Goal: Browse casually: Explore the website without a specific task or goal

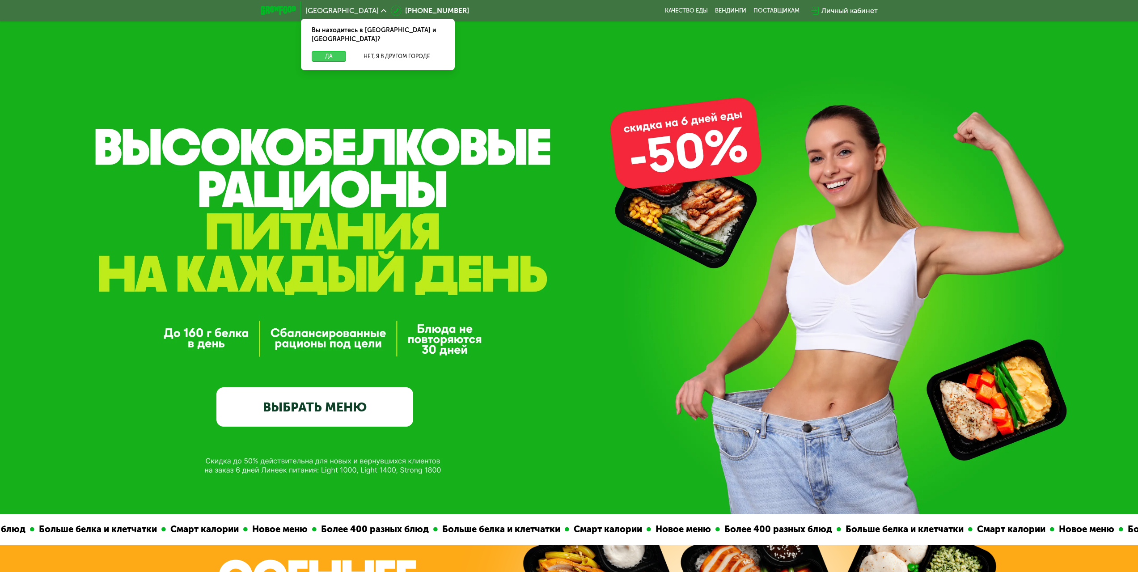
click at [334, 51] on button "Да" at bounding box center [329, 56] width 34 height 11
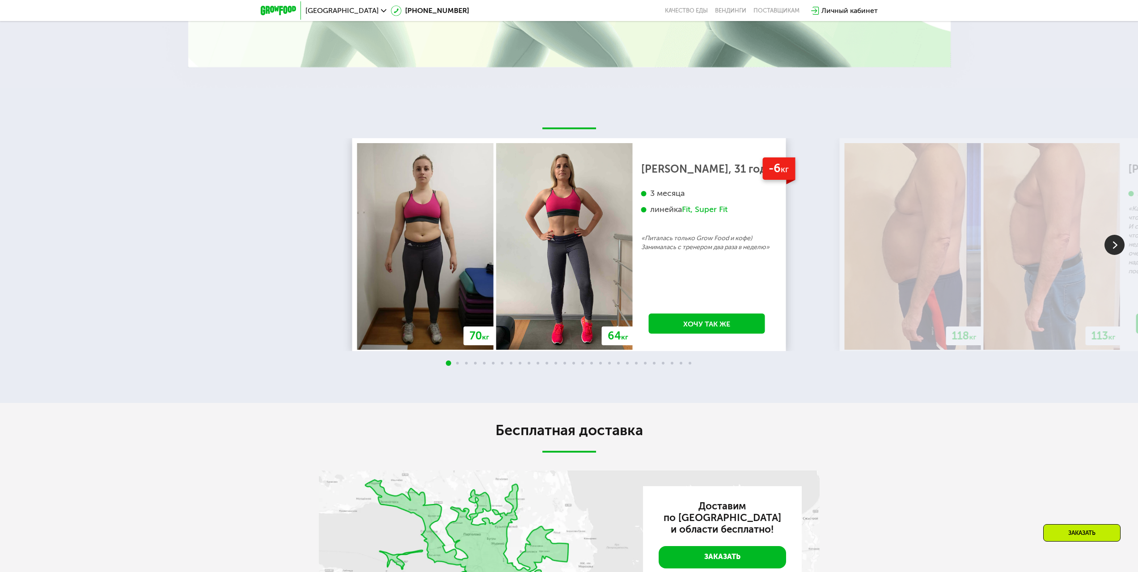
scroll to position [2191, 0]
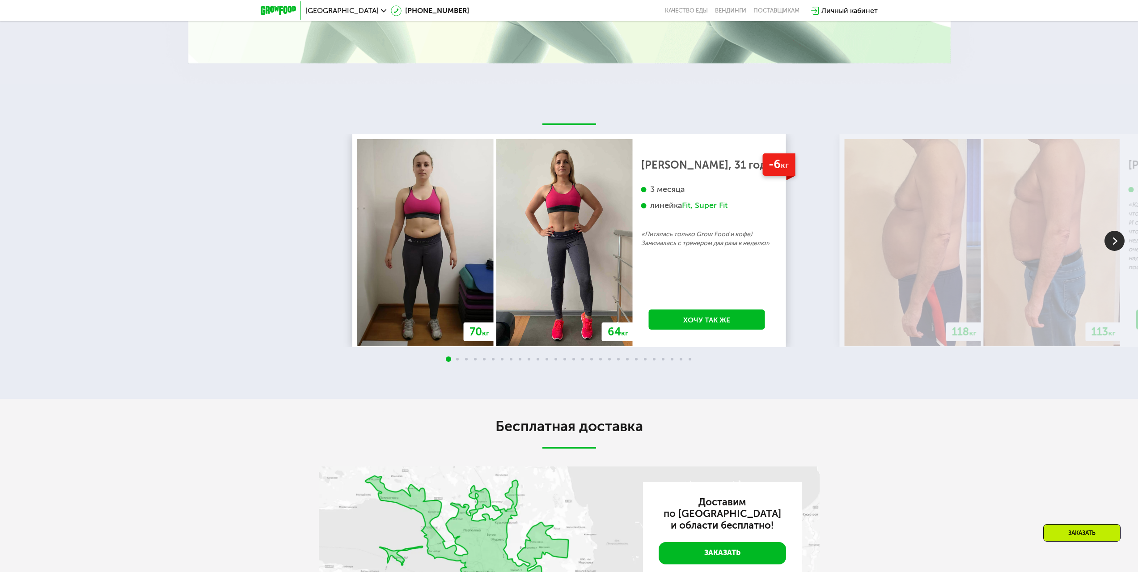
click at [1107, 251] on img at bounding box center [1114, 241] width 20 height 20
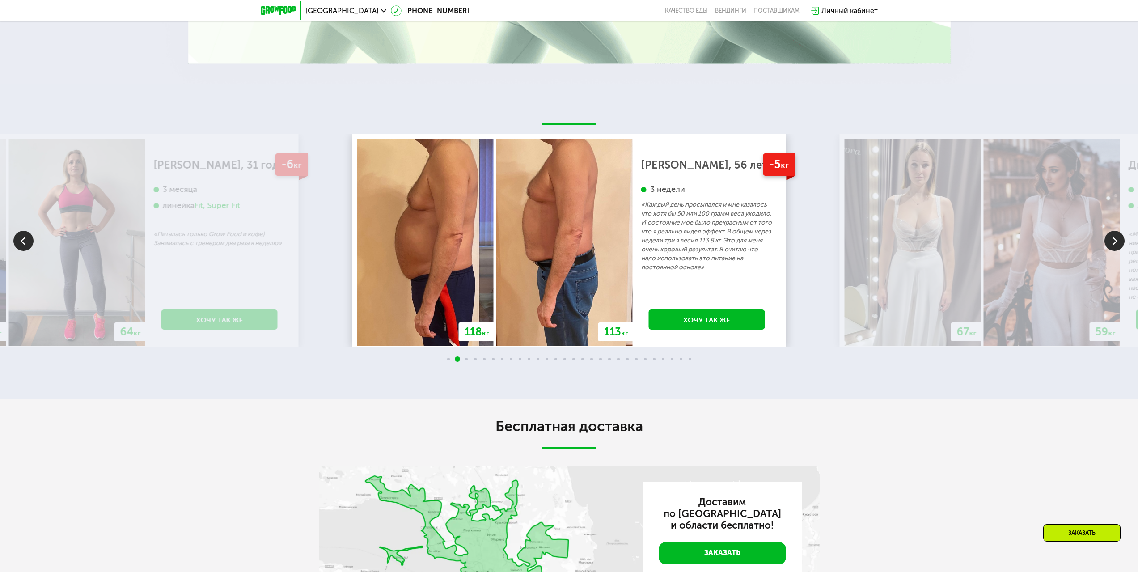
click at [1111, 251] on img at bounding box center [1114, 241] width 20 height 20
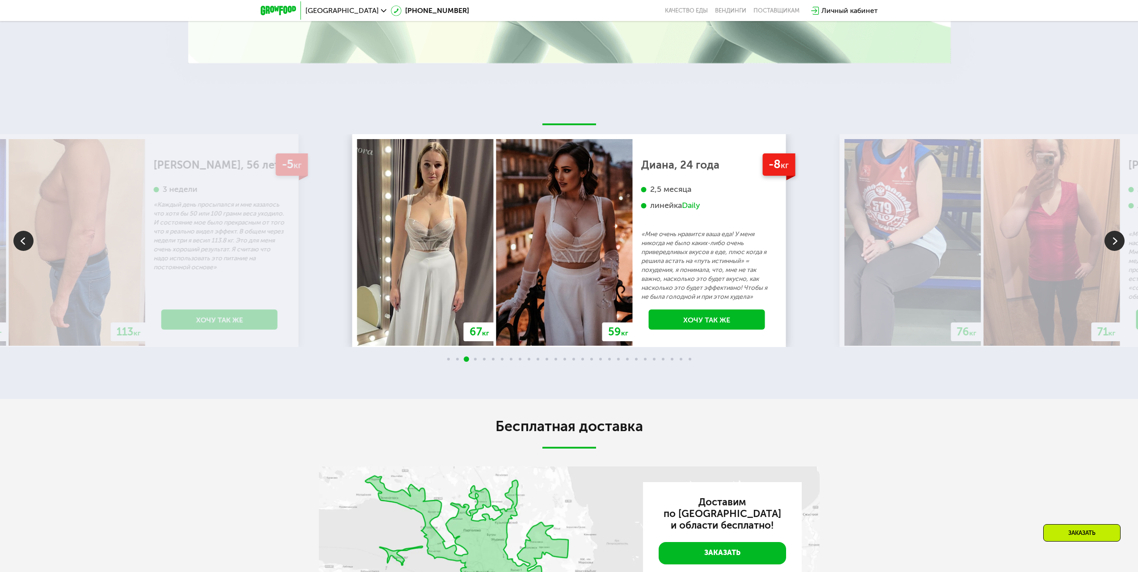
click at [1110, 251] on img at bounding box center [1114, 241] width 20 height 20
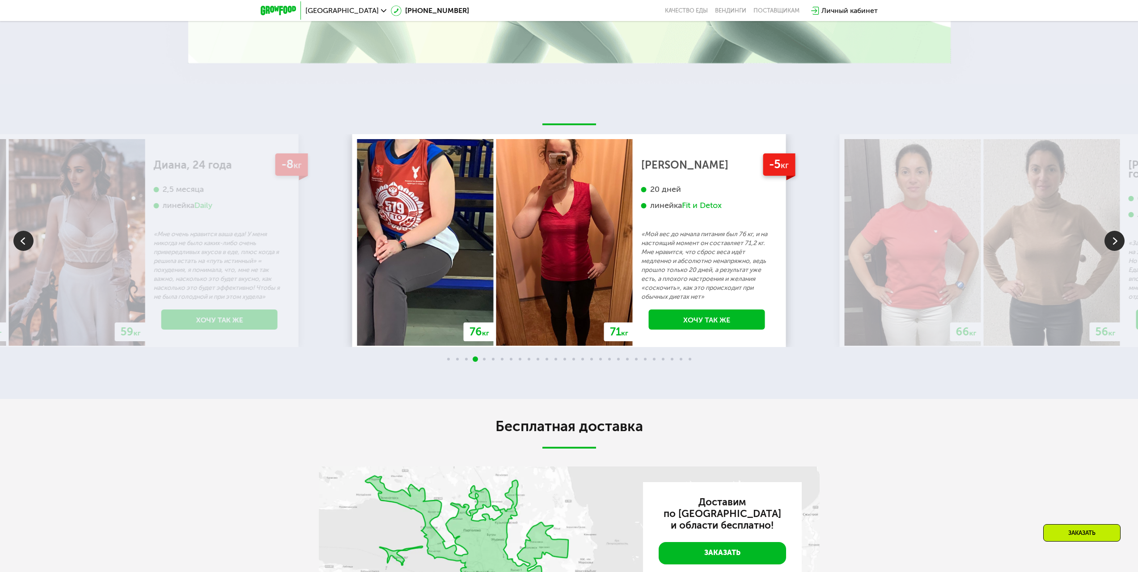
click at [1108, 251] on img at bounding box center [1114, 241] width 20 height 20
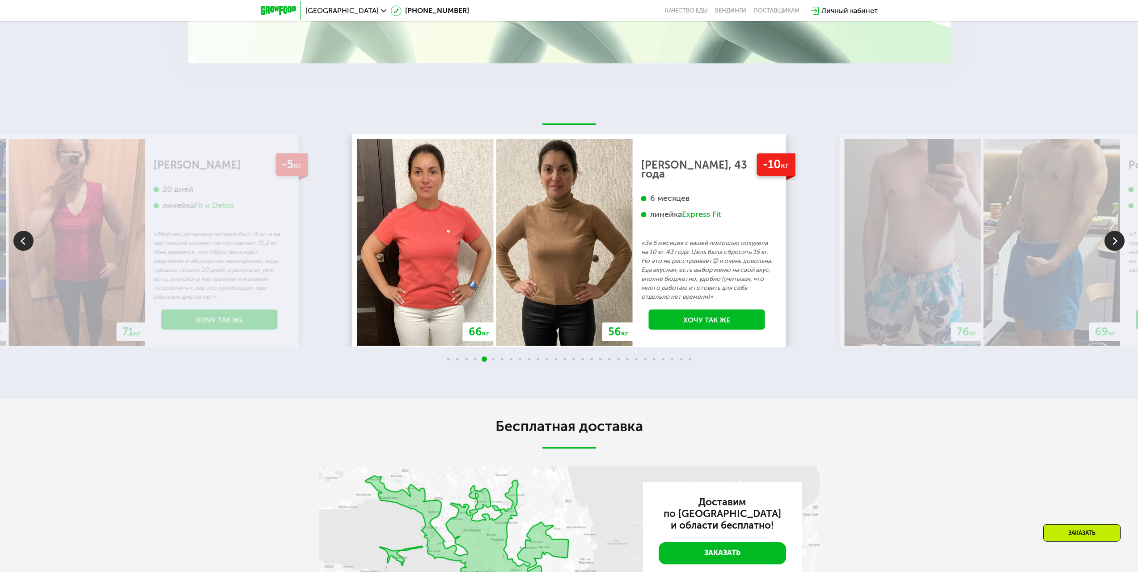
click at [1107, 251] on img at bounding box center [1114, 241] width 20 height 20
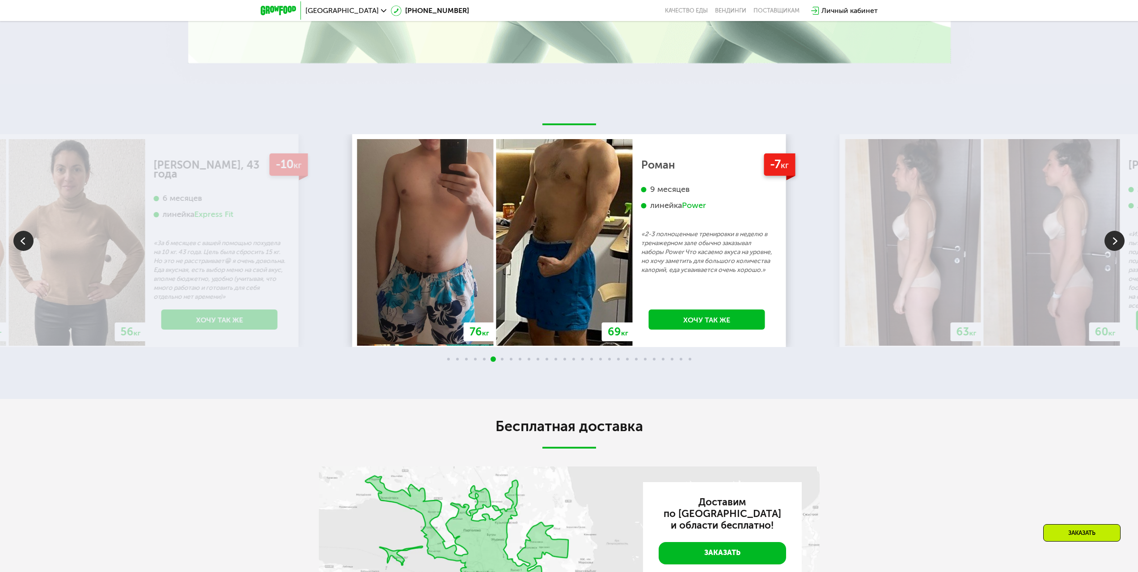
click at [1113, 251] on img at bounding box center [1114, 241] width 20 height 20
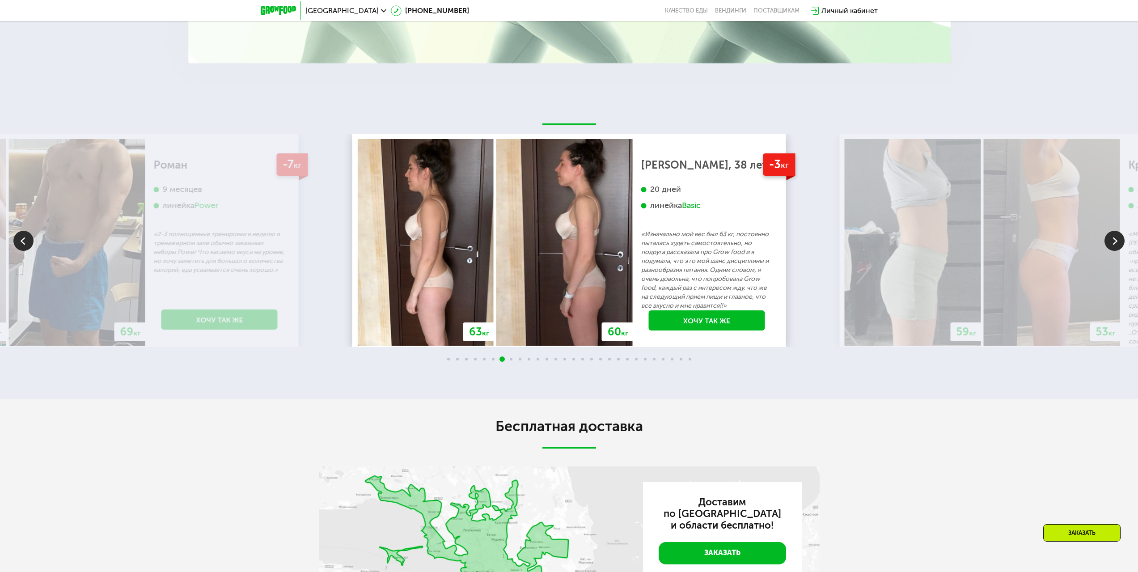
click at [1115, 251] on img at bounding box center [1114, 241] width 20 height 20
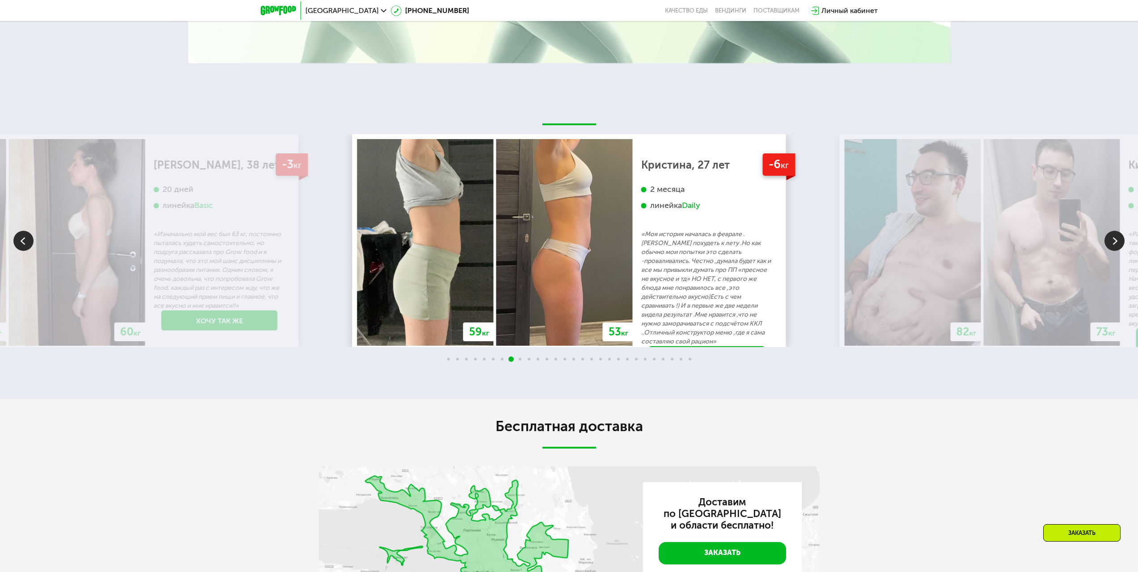
click at [1113, 251] on img at bounding box center [1114, 241] width 20 height 20
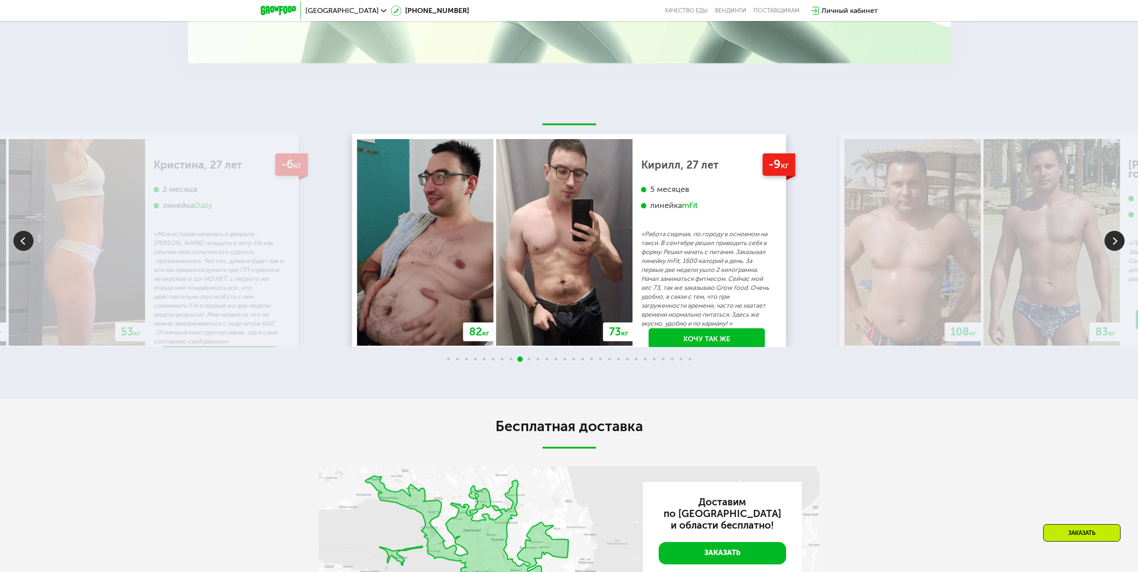
click at [1114, 251] on img at bounding box center [1114, 241] width 20 height 20
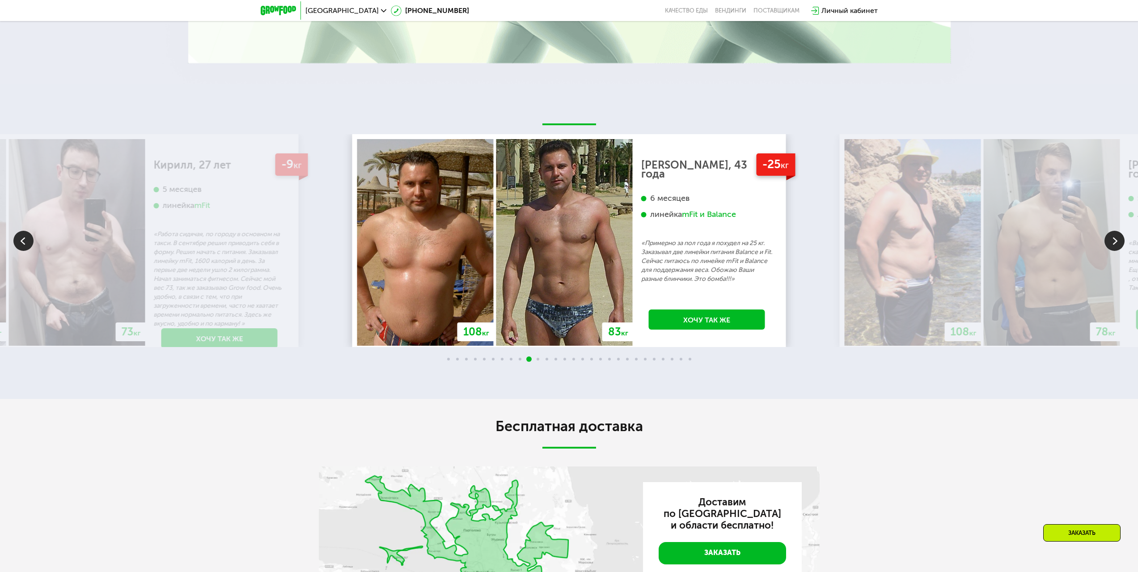
click at [1114, 251] on img at bounding box center [1114, 241] width 20 height 20
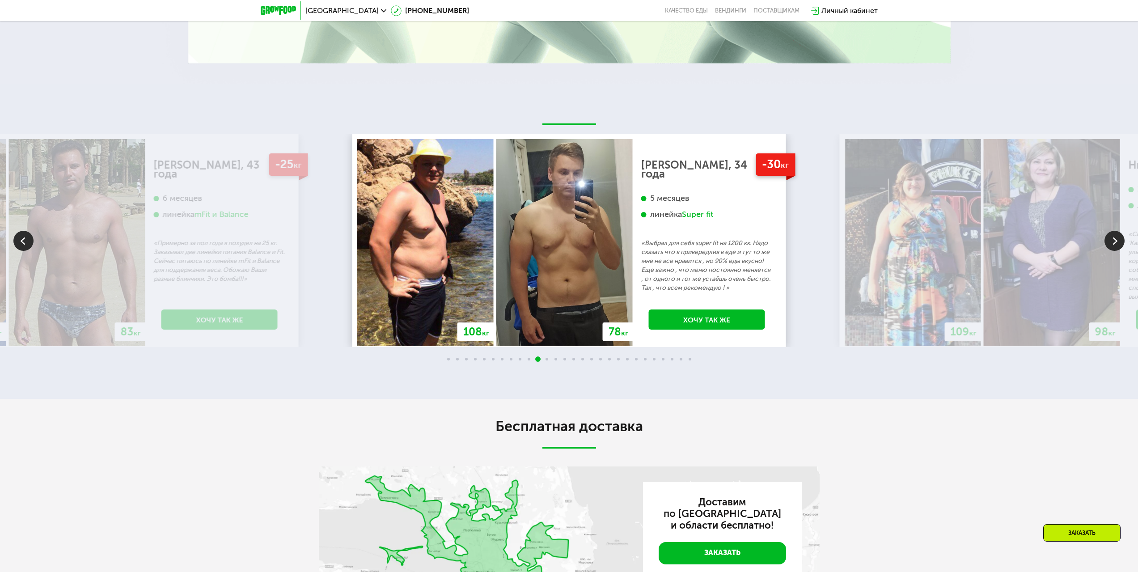
click at [1115, 251] on img at bounding box center [1114, 241] width 20 height 20
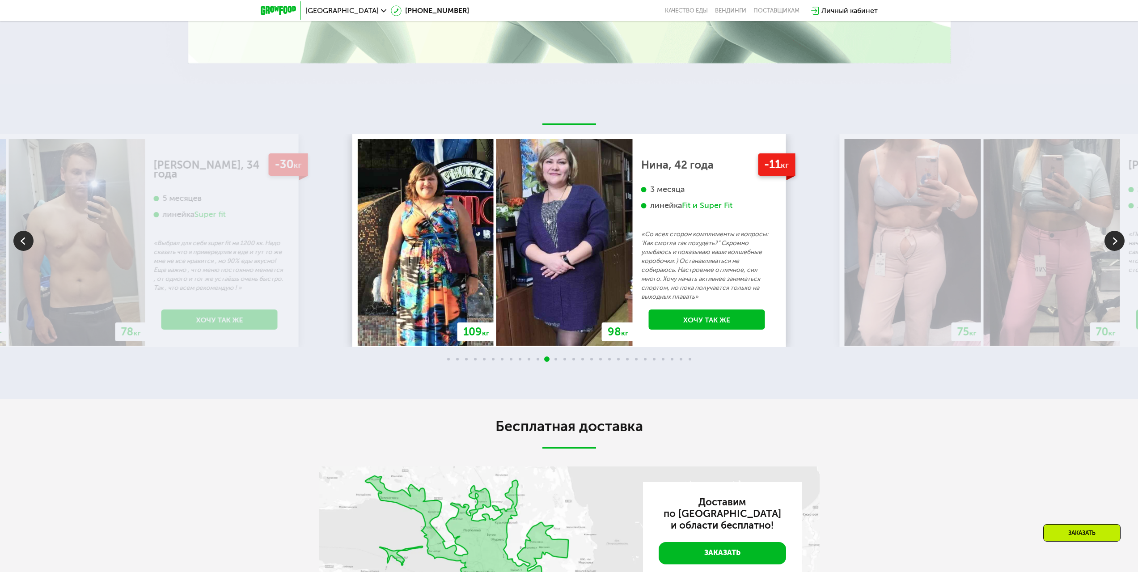
click at [1115, 251] on img at bounding box center [1114, 241] width 20 height 20
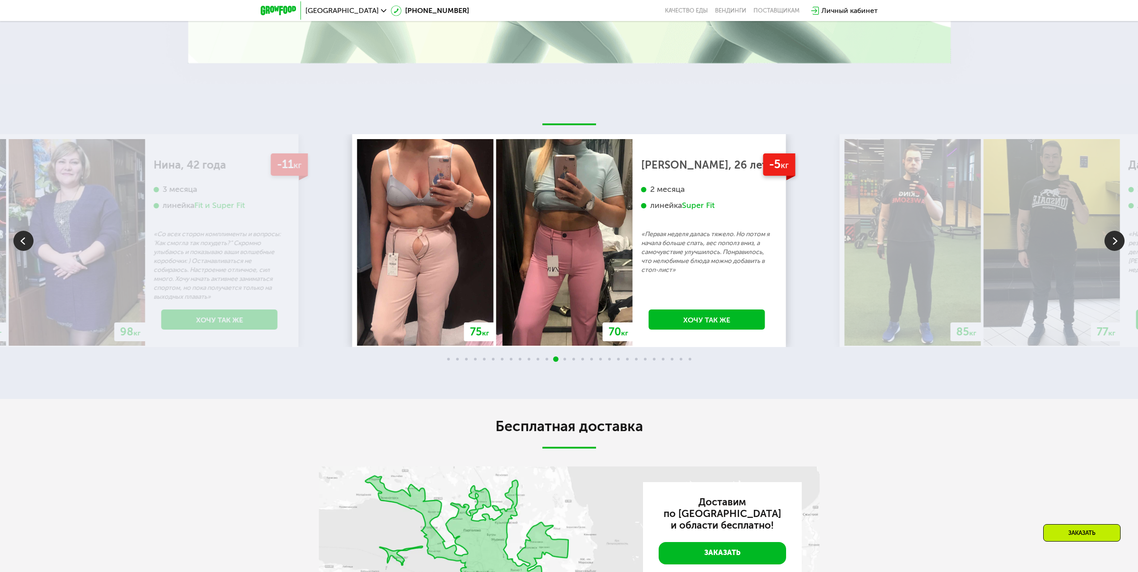
click at [1110, 251] on img at bounding box center [1114, 241] width 20 height 20
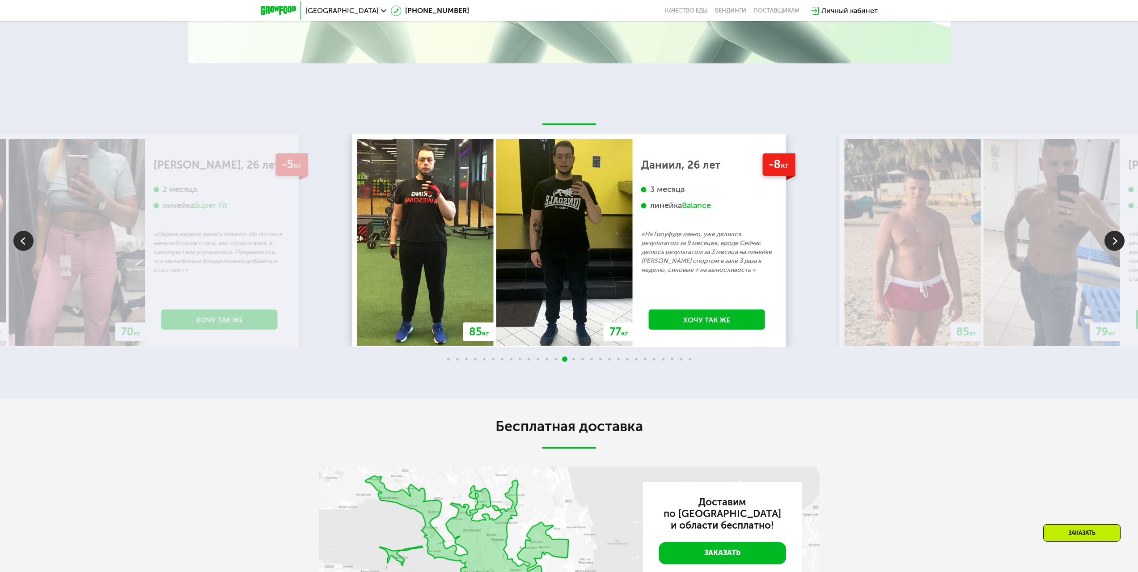
click at [1110, 251] on img at bounding box center [1114, 241] width 20 height 20
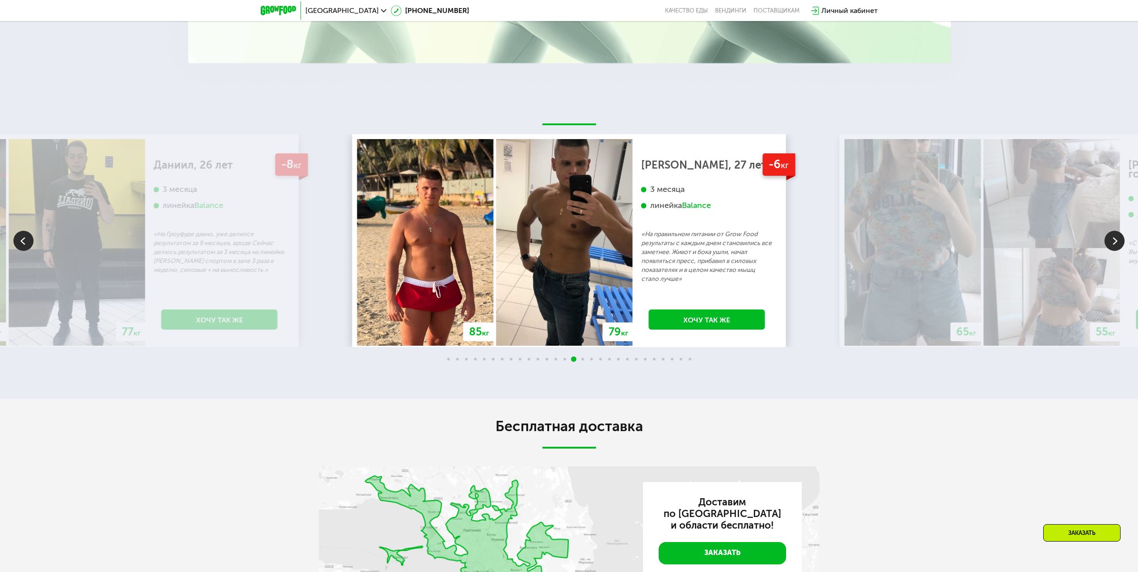
click at [1118, 251] on img at bounding box center [1114, 241] width 20 height 20
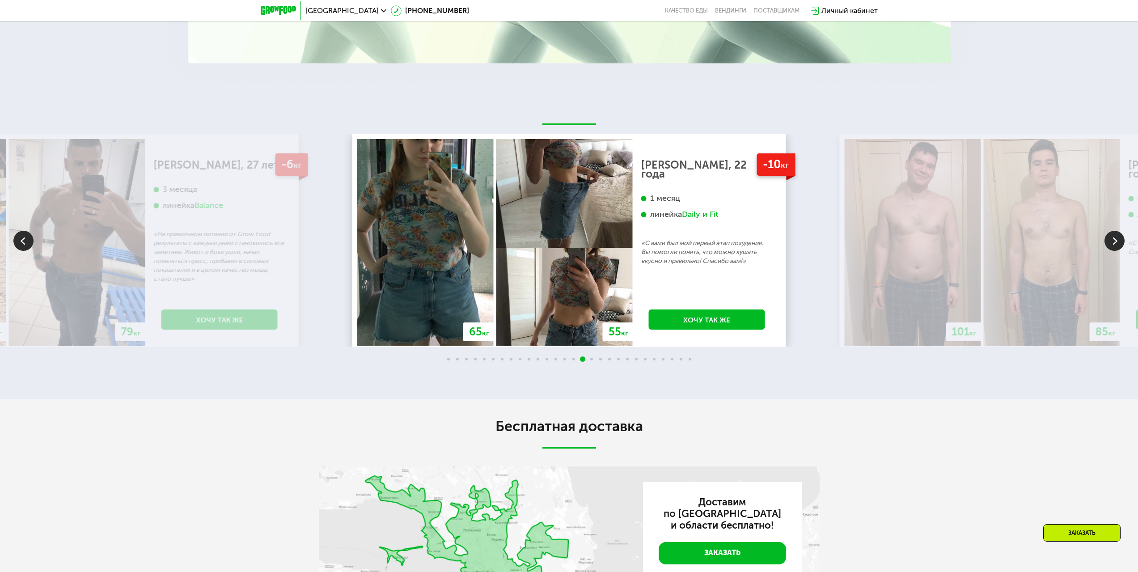
click at [1114, 251] on img at bounding box center [1114, 241] width 20 height 20
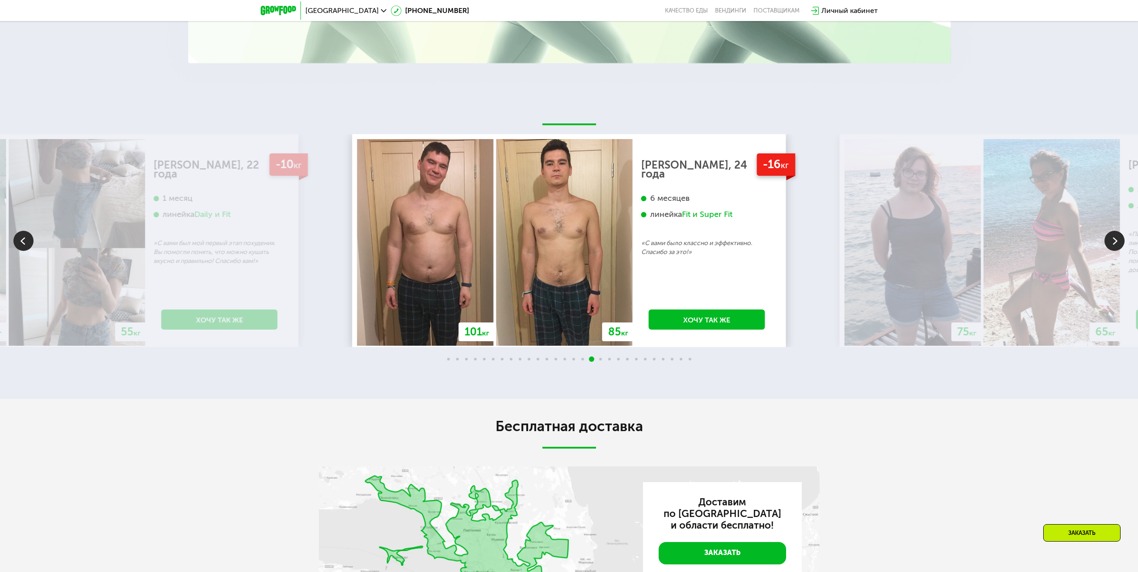
click at [1111, 251] on img at bounding box center [1114, 241] width 20 height 20
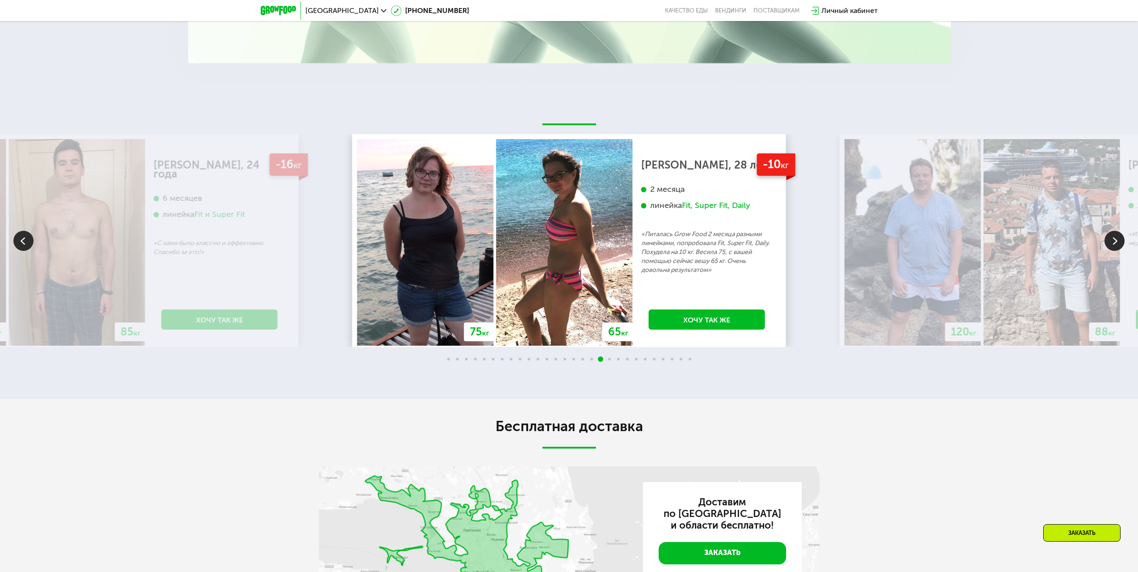
drag, startPoint x: 1116, startPoint y: 319, endPoint x: 1114, endPoint y: 314, distance: 5.2
click at [1116, 251] on img at bounding box center [1114, 241] width 20 height 20
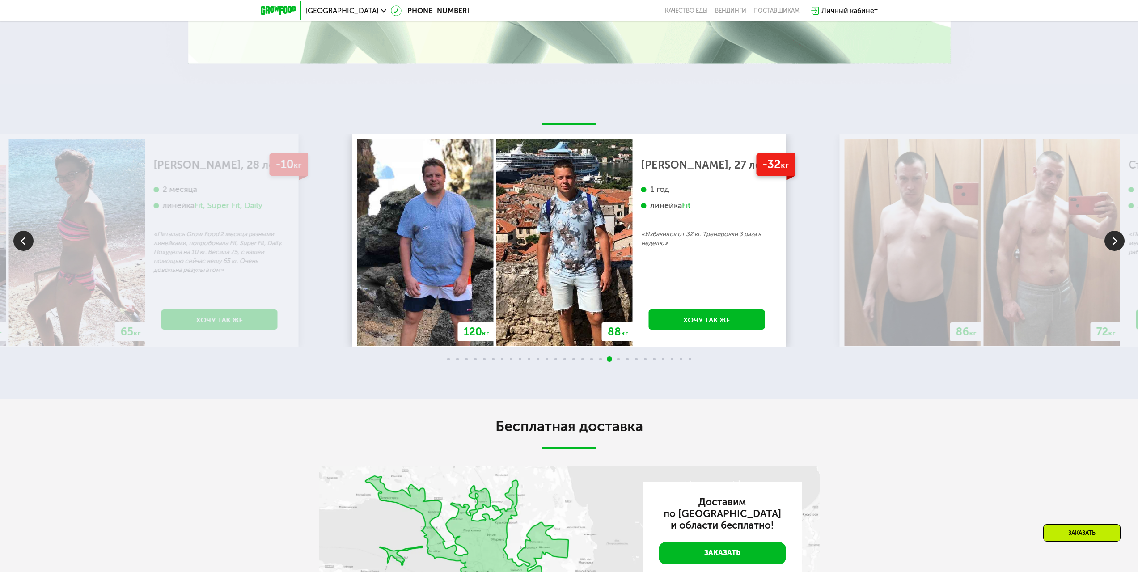
click at [1117, 251] on img at bounding box center [1114, 241] width 20 height 20
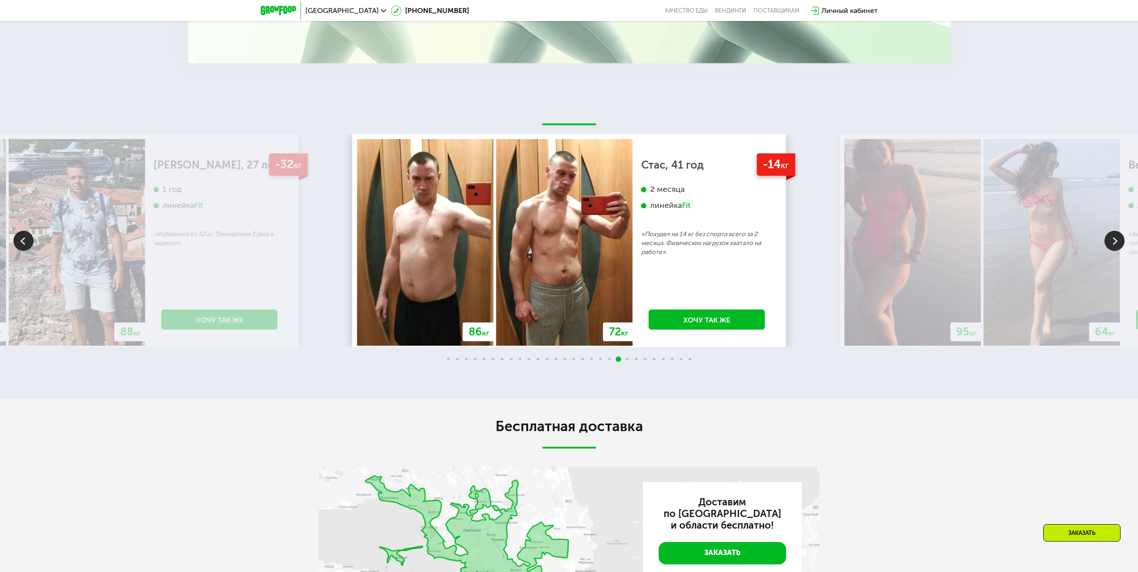
click at [1118, 251] on img at bounding box center [1114, 241] width 20 height 20
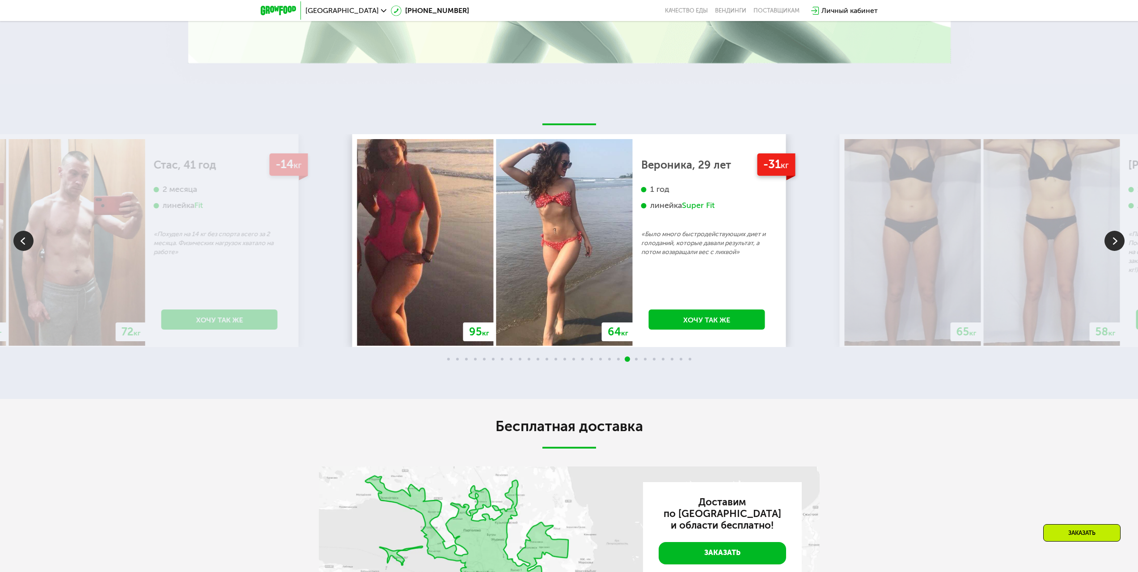
click at [1117, 251] on img at bounding box center [1114, 241] width 20 height 20
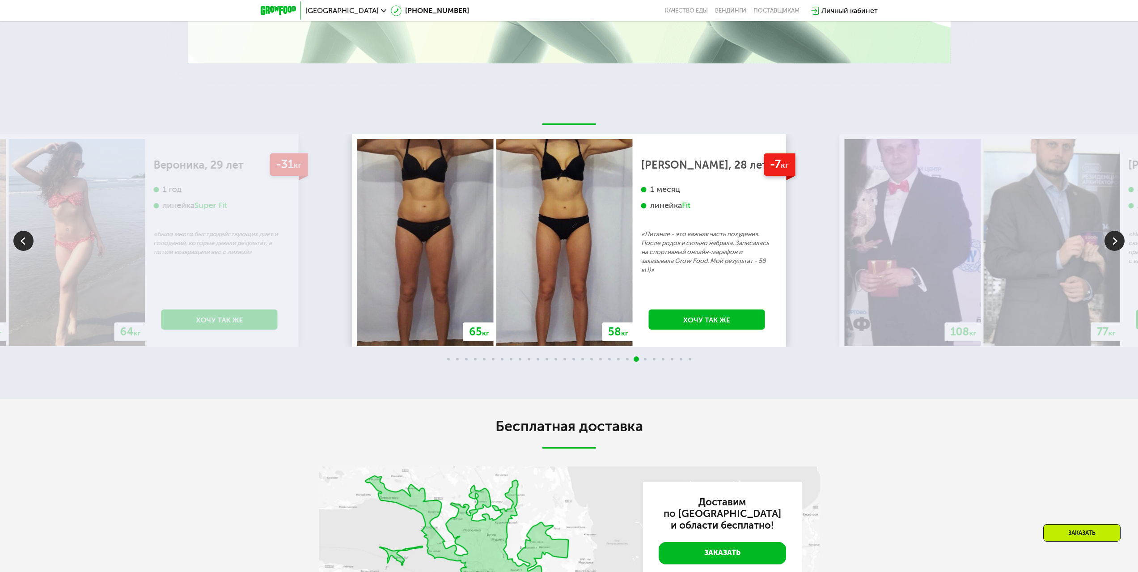
click at [1119, 251] on img at bounding box center [1114, 241] width 20 height 20
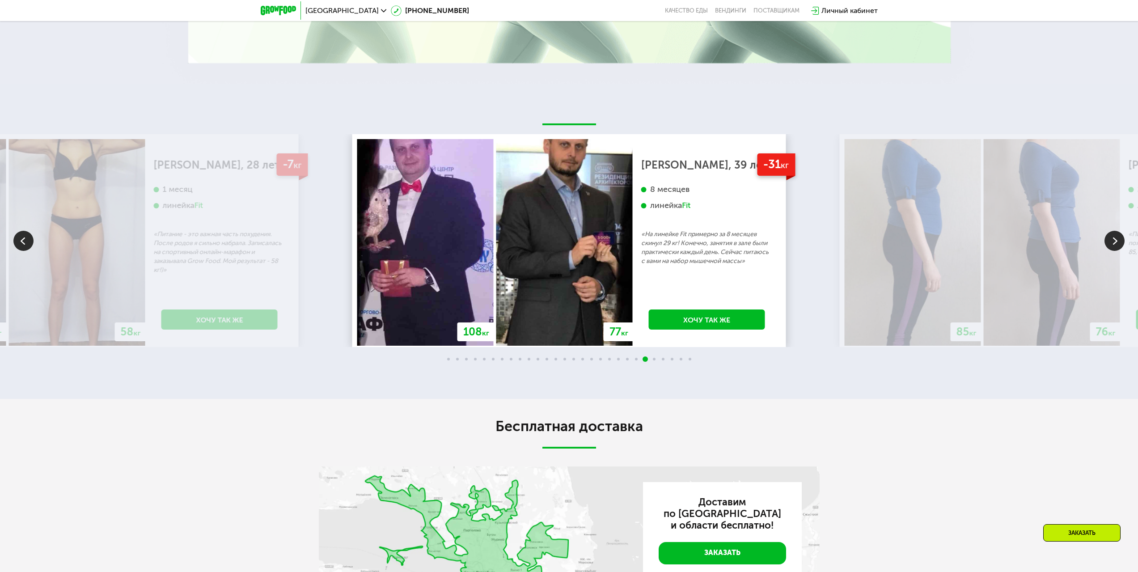
click at [1112, 251] on img at bounding box center [1114, 241] width 20 height 20
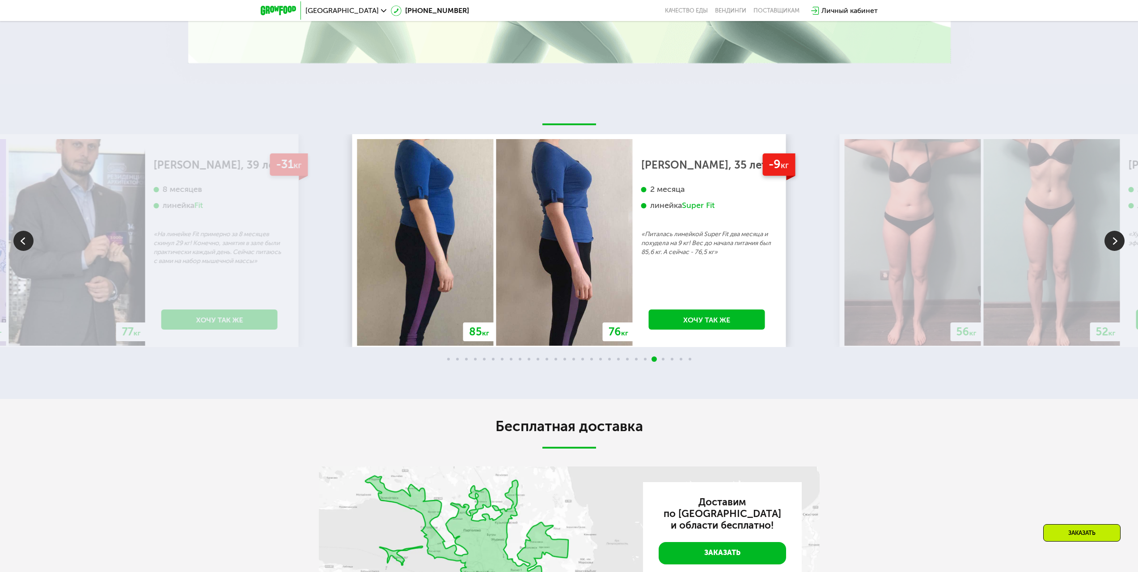
click at [1120, 251] on img at bounding box center [1114, 241] width 20 height 20
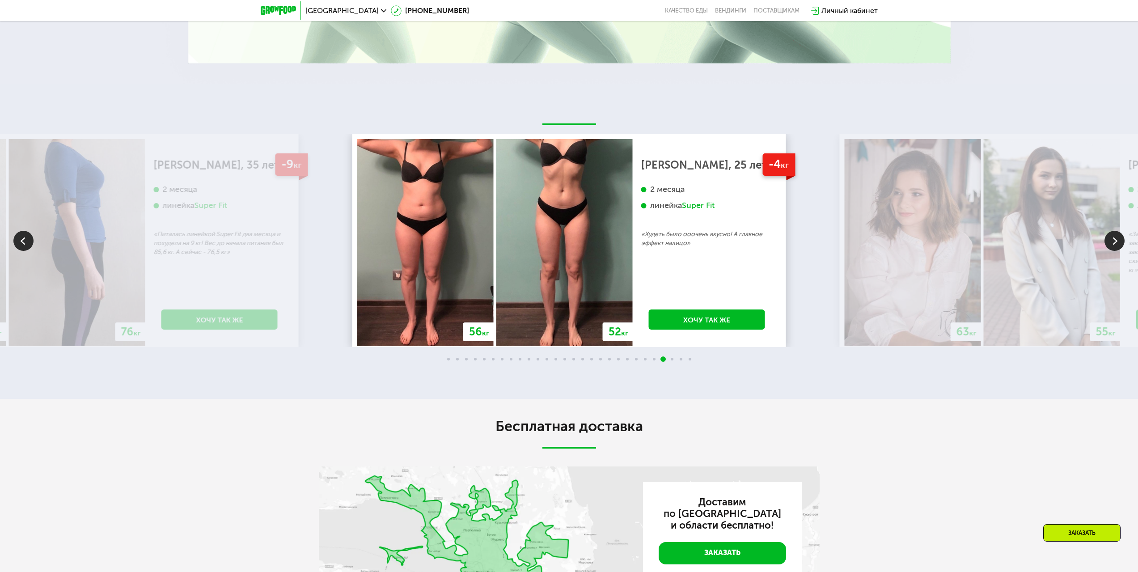
click at [1123, 251] on img at bounding box center [1114, 241] width 20 height 20
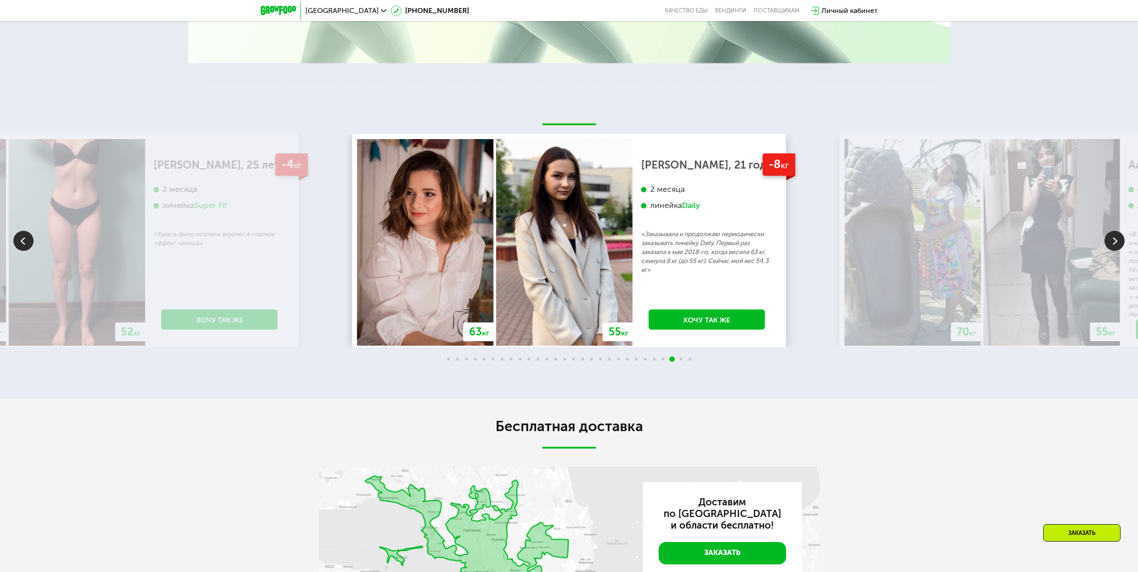
click at [1111, 251] on img at bounding box center [1114, 241] width 20 height 20
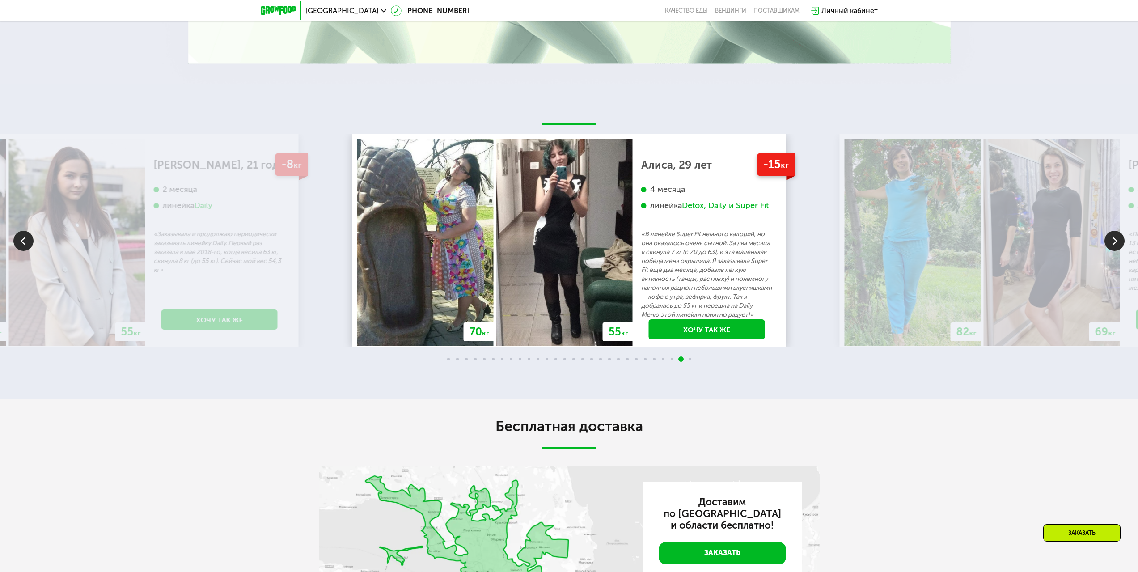
click at [1111, 251] on img at bounding box center [1114, 241] width 20 height 20
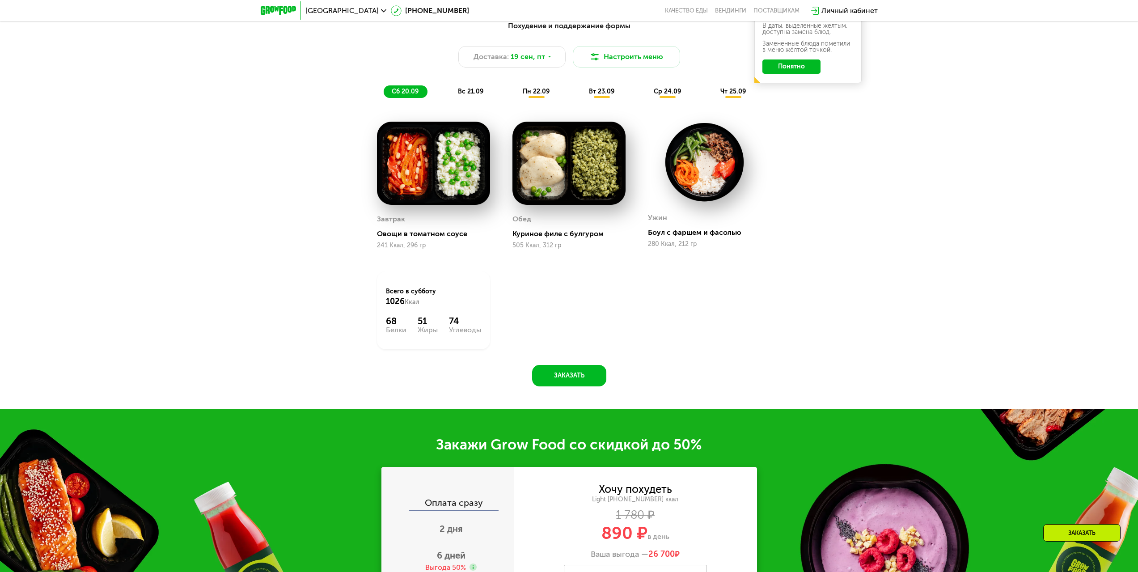
scroll to position [1073, 0]
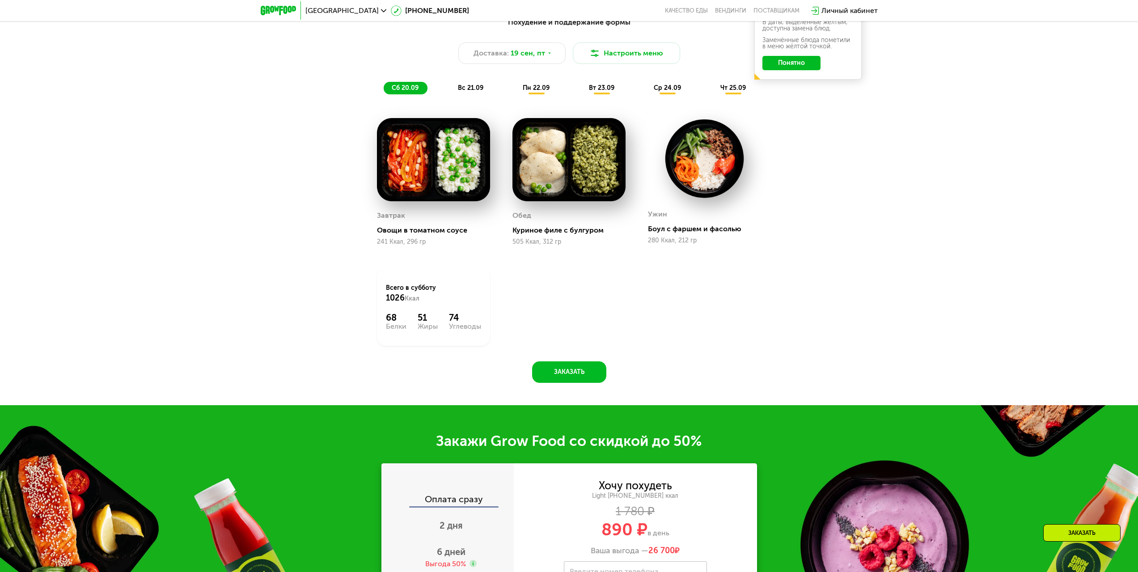
click at [707, 176] on img at bounding box center [704, 158] width 113 height 81
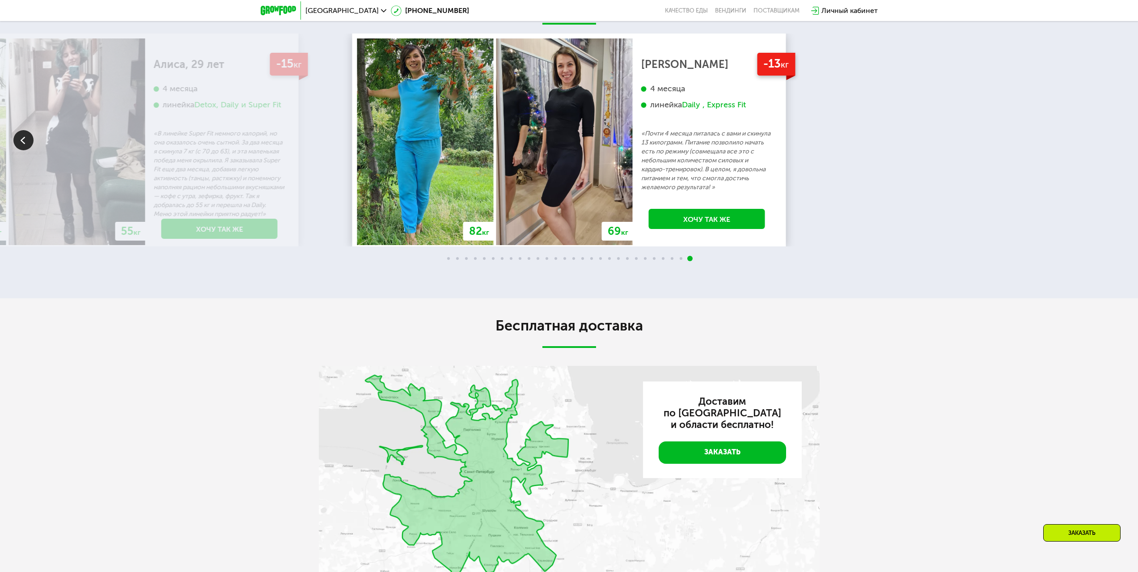
scroll to position [2369, 0]
click at [946, 142] on div "70 кг 64 кг -6 кг [PERSON_NAME], 31 год 3 месяца линейка Fit, Super Fit «Питала…" at bounding box center [569, 139] width 1138 height 213
click at [20, 142] on img at bounding box center [23, 139] width 20 height 20
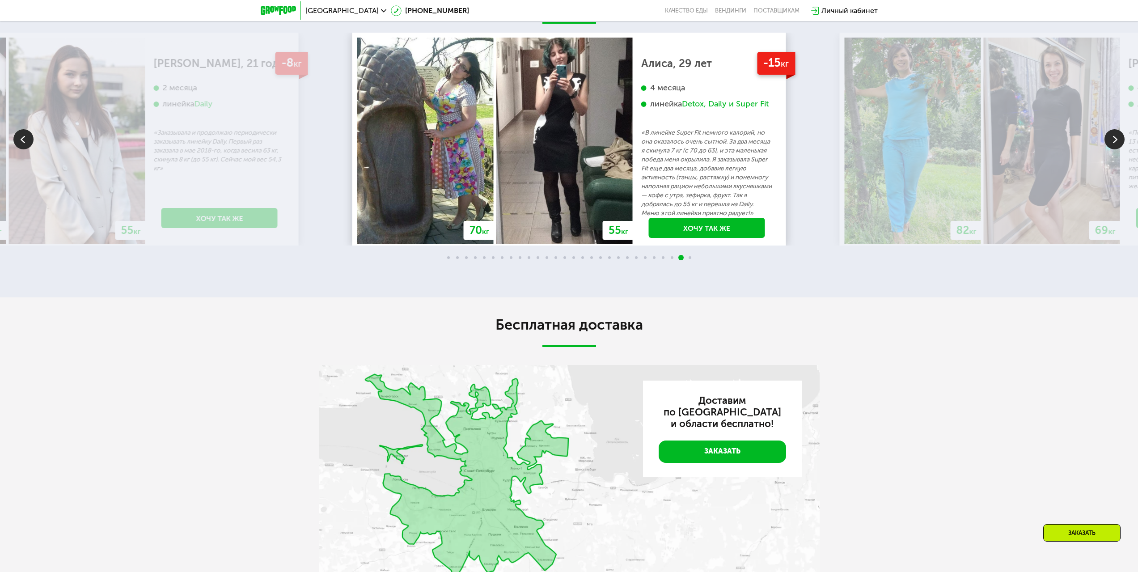
click at [21, 142] on img at bounding box center [23, 139] width 20 height 20
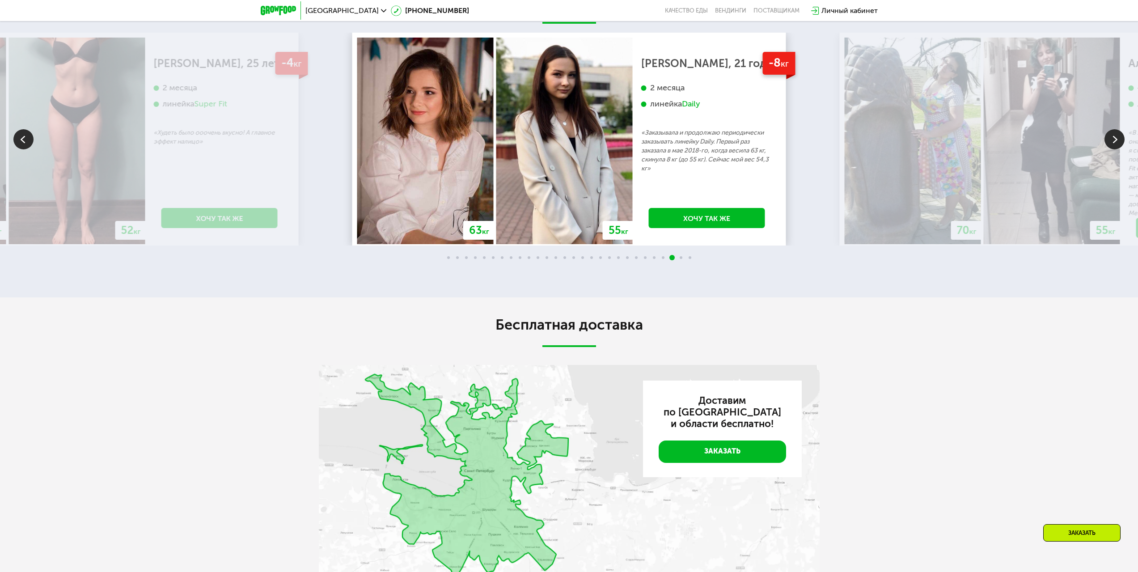
click at [1105, 135] on img at bounding box center [1114, 139] width 20 height 20
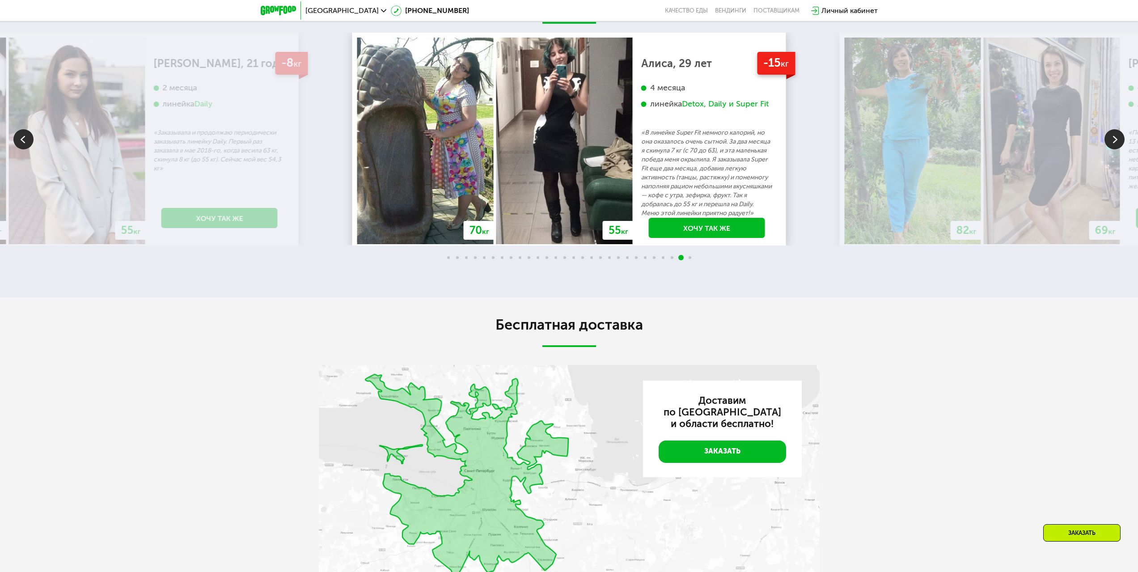
click at [30, 140] on img at bounding box center [23, 139] width 20 height 20
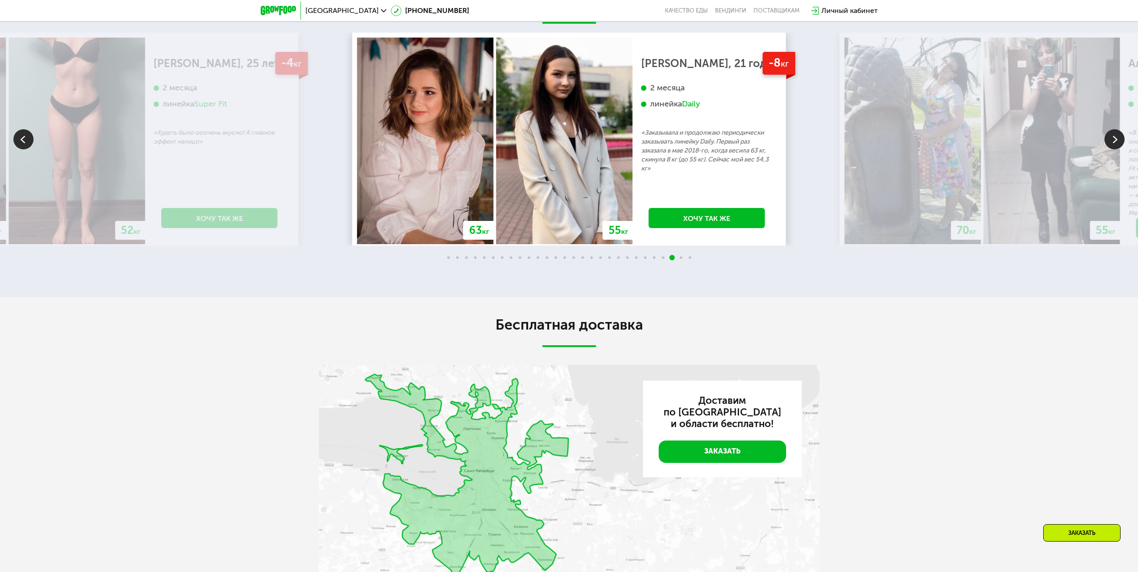
click at [30, 140] on img at bounding box center [23, 139] width 20 height 20
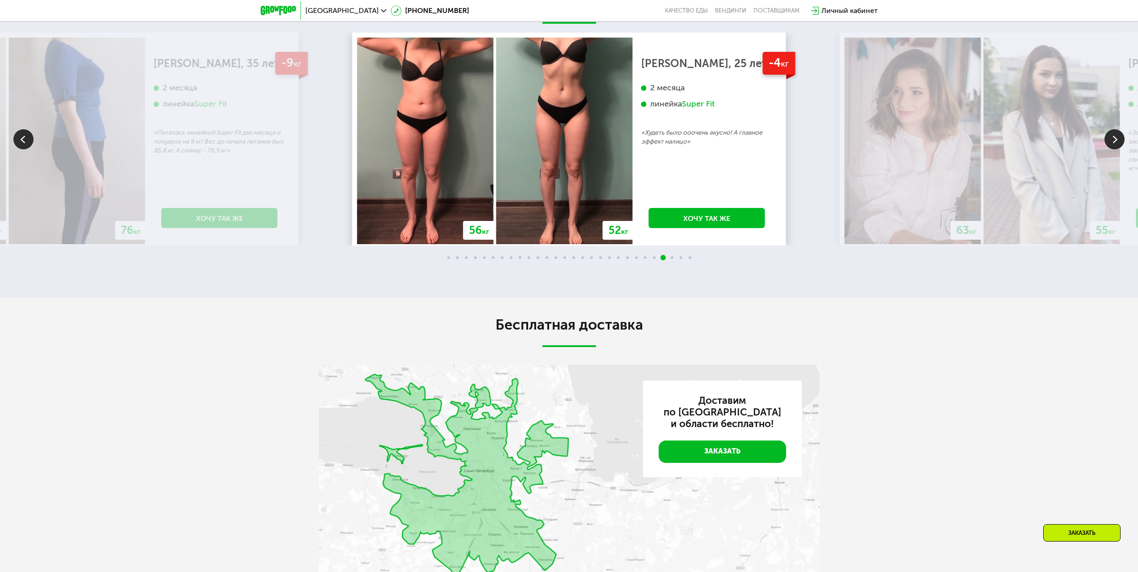
click at [30, 140] on img at bounding box center [23, 139] width 20 height 20
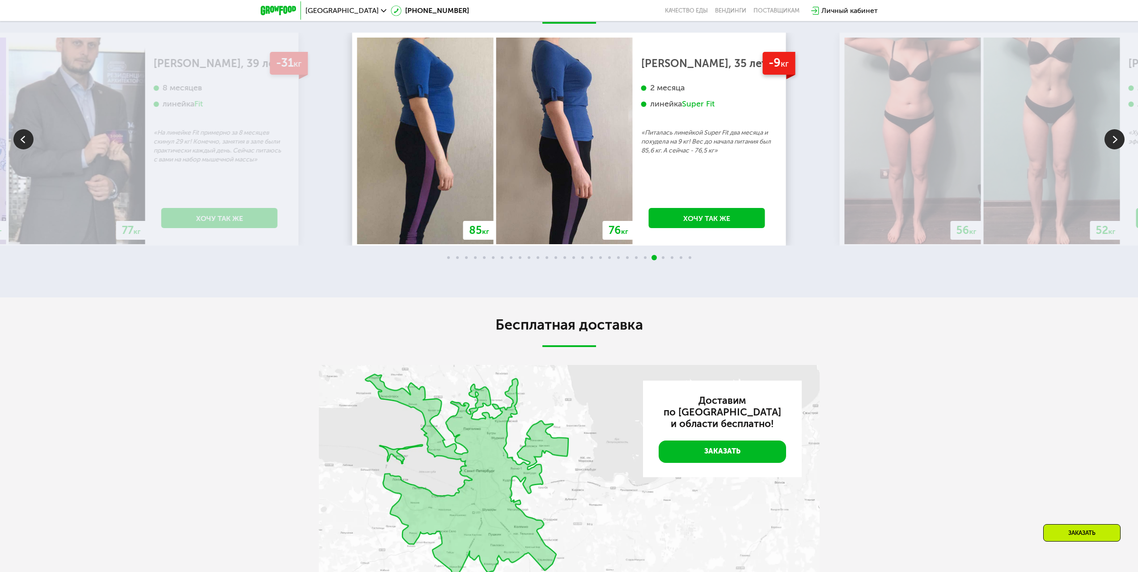
click at [30, 140] on img at bounding box center [23, 139] width 20 height 20
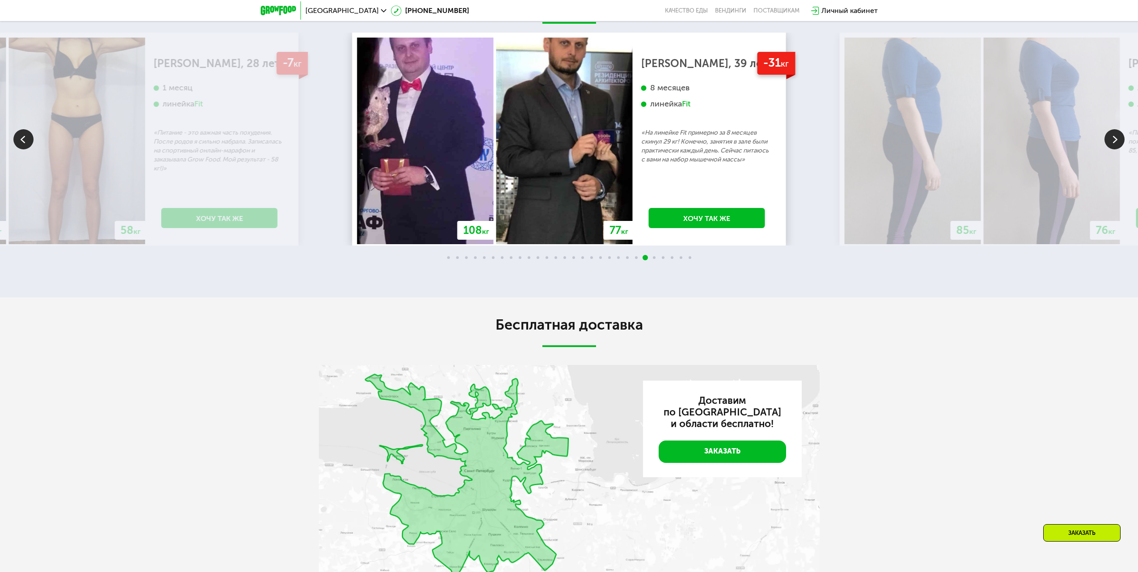
click at [30, 140] on img at bounding box center [23, 139] width 20 height 20
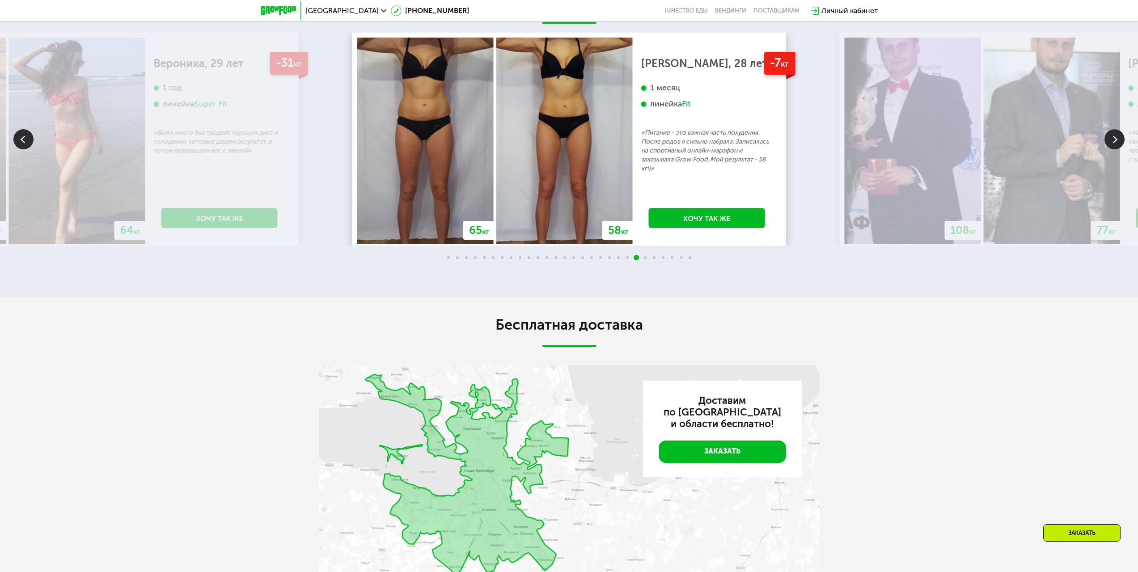
click at [30, 140] on img at bounding box center [23, 139] width 20 height 20
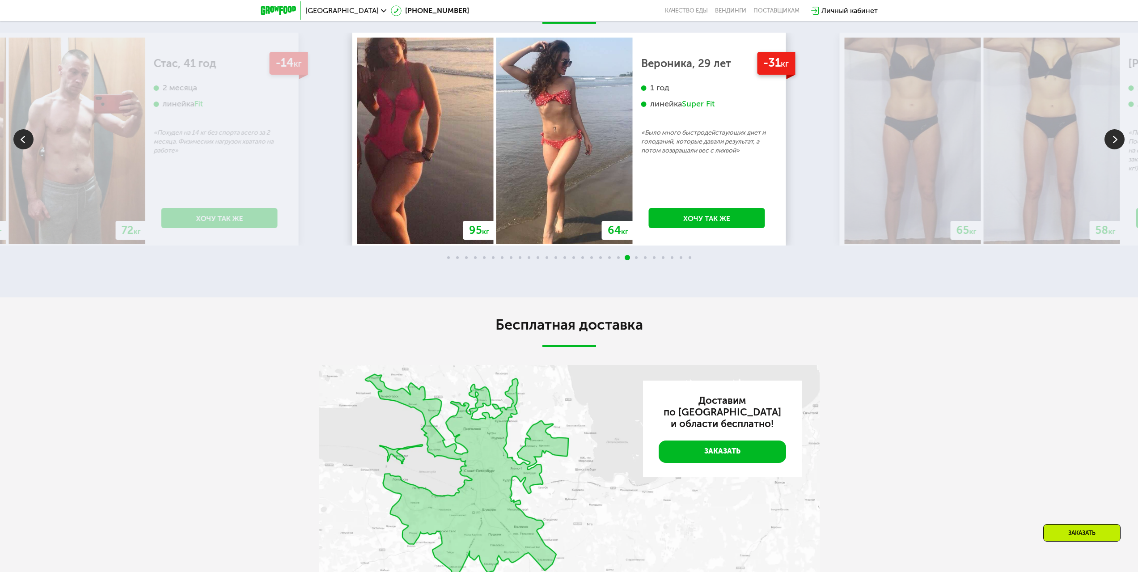
click at [30, 140] on img at bounding box center [23, 139] width 20 height 20
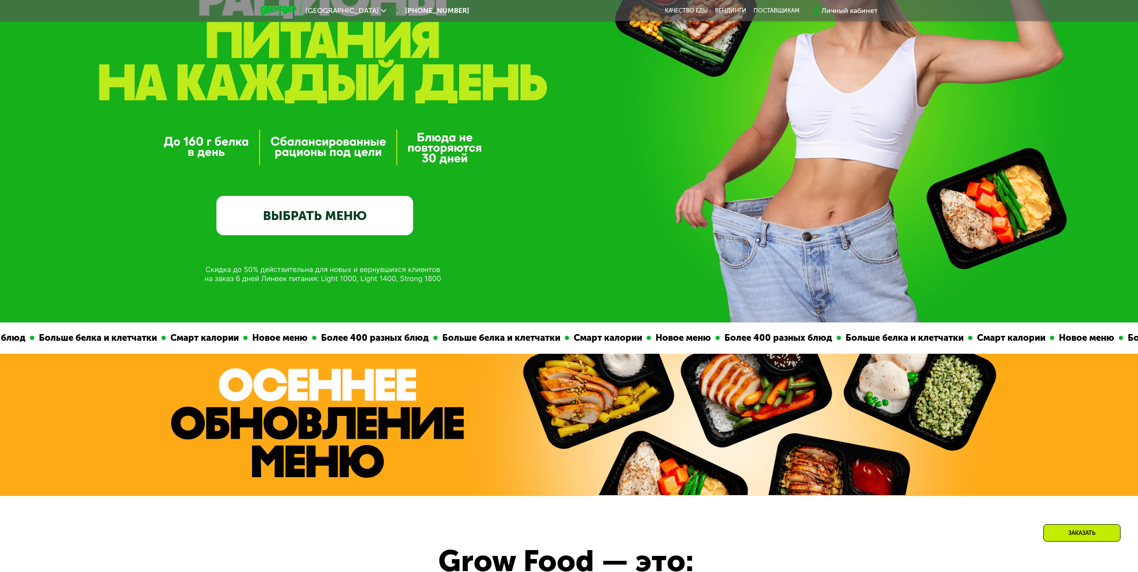
scroll to position [134, 0]
